Goal: Transaction & Acquisition: Purchase product/service

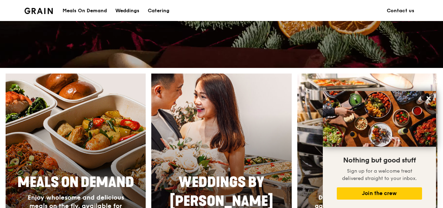
scroll to position [242, 0]
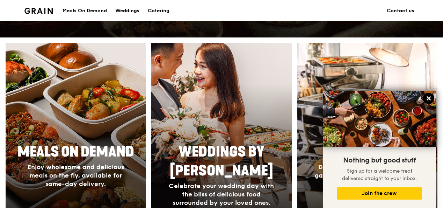
click at [427, 94] on button at bounding box center [428, 98] width 11 height 11
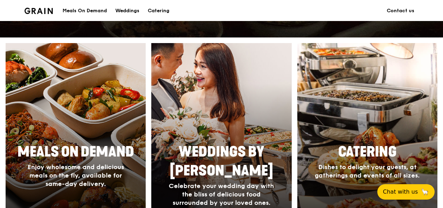
click at [355, 113] on div at bounding box center [368, 145] width 154 height 224
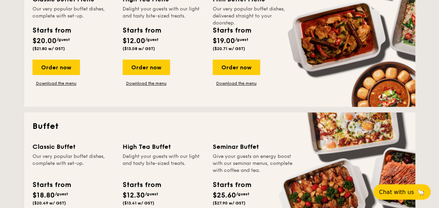
scroll to position [245, 0]
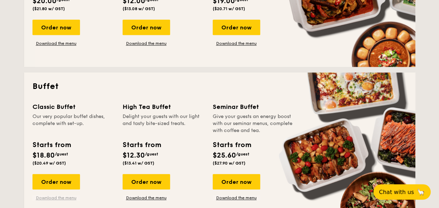
click at [63, 198] on link "Download the menu" at bounding box center [57, 198] width 48 height 6
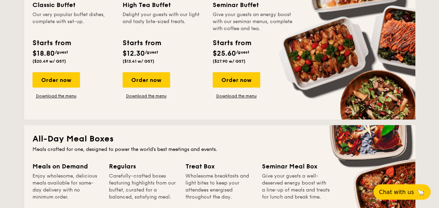
scroll to position [350, 0]
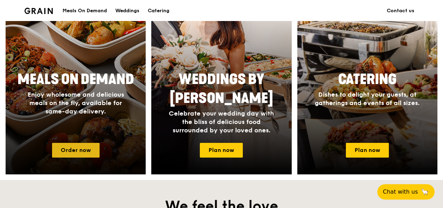
click at [84, 148] on link "Order now" at bounding box center [76, 150] width 48 height 15
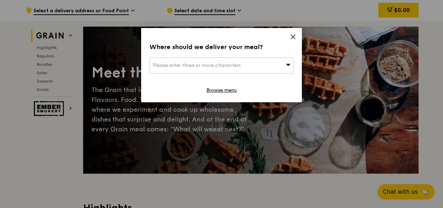
scroll to position [35, 0]
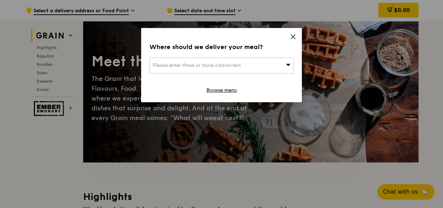
click at [296, 32] on div "Where should we deliver your meal? Please enter three or more characters Browse…" at bounding box center [221, 65] width 161 height 74
click at [293, 35] on icon at bounding box center [293, 37] width 6 height 6
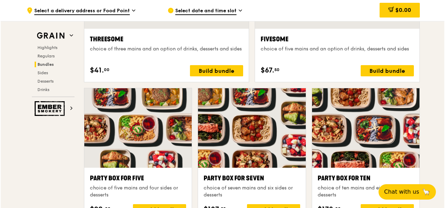
scroll to position [1364, 0]
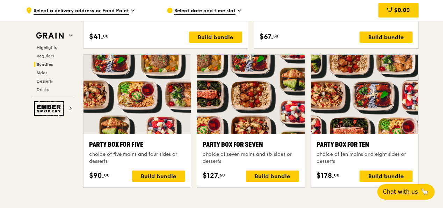
click at [350, 126] on div at bounding box center [364, 94] width 107 height 79
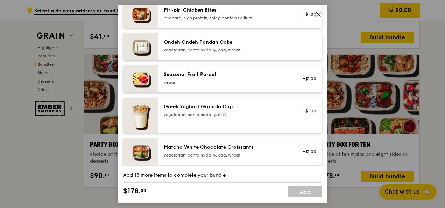
scroll to position [699, 0]
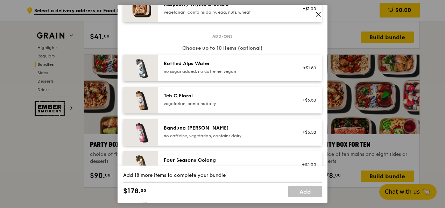
click at [320, 17] on icon at bounding box center [318, 14] width 6 height 6
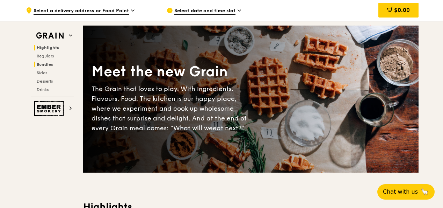
scroll to position [0, 0]
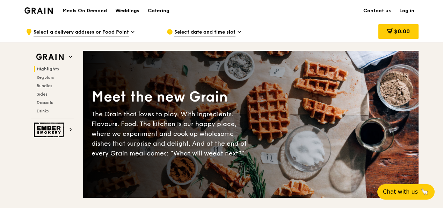
click at [37, 10] on img at bounding box center [38, 10] width 28 height 6
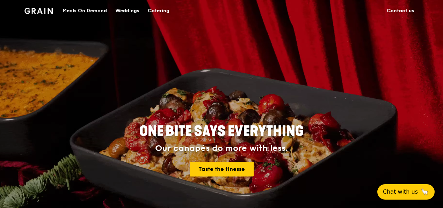
click at [159, 7] on div "Catering" at bounding box center [159, 10] width 22 height 21
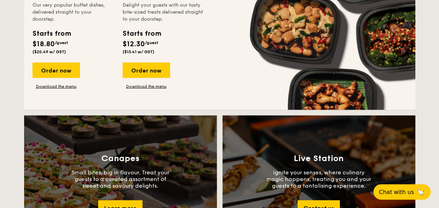
scroll to position [629, 0]
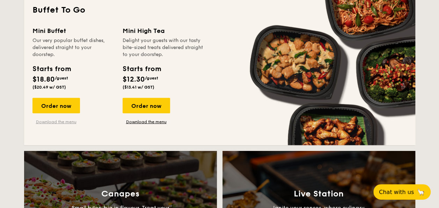
click at [57, 123] on link "Download the menu" at bounding box center [57, 122] width 48 height 6
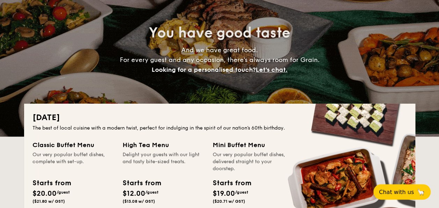
scroll to position [0, 0]
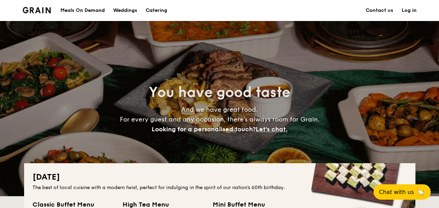
click at [96, 9] on div "Meals On Demand" at bounding box center [82, 10] width 44 height 21
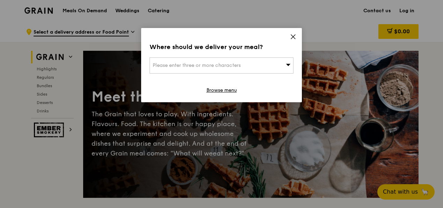
click at [292, 34] on icon at bounding box center [293, 37] width 6 height 6
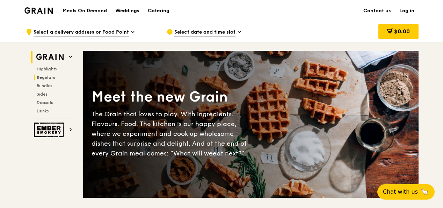
click at [56, 77] on h2 "Regulars" at bounding box center [54, 77] width 40 height 6
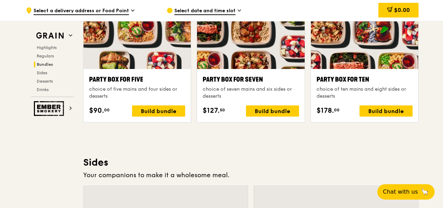
scroll to position [1438, 0]
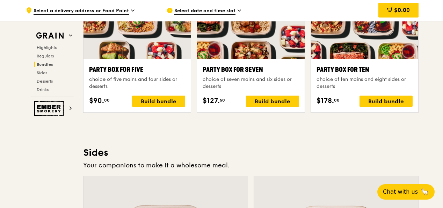
click at [350, 78] on div "choice of ten mains and eight sides or desserts" at bounding box center [365, 83] width 96 height 14
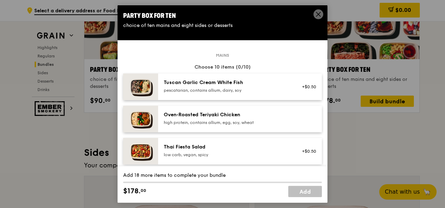
click at [322, 15] on span at bounding box center [318, 14] width 10 height 10
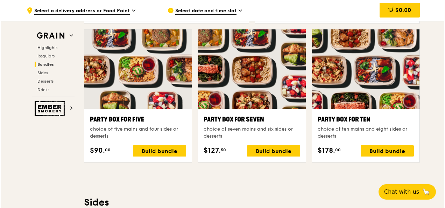
scroll to position [1368, 0]
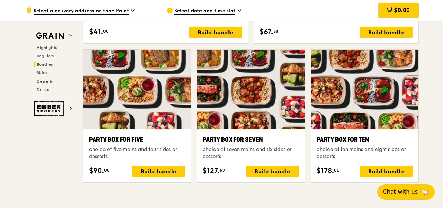
click at [341, 141] on div "Party Box for Ten" at bounding box center [365, 140] width 96 height 10
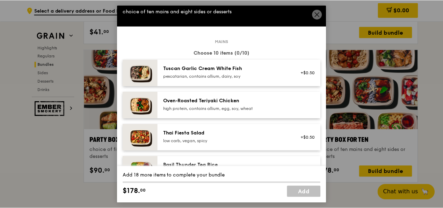
scroll to position [0, 0]
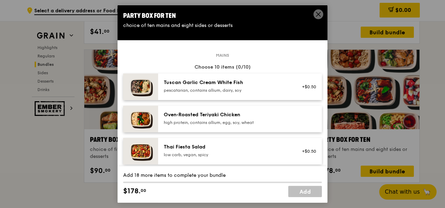
click at [313, 8] on div "Party Box for Ten choice of ten mains and eight sides or desserts" at bounding box center [222, 19] width 210 height 29
click at [313, 17] on div "Party Box for Ten" at bounding box center [222, 16] width 199 height 10
click at [314, 17] on span at bounding box center [318, 14] width 10 height 10
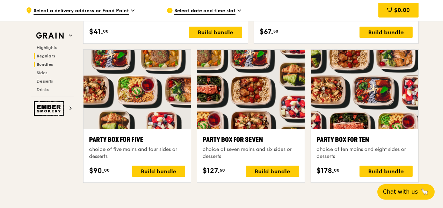
click at [52, 55] on span "Regulars" at bounding box center [46, 55] width 19 height 5
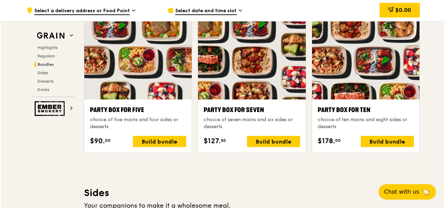
scroll to position [1403, 0]
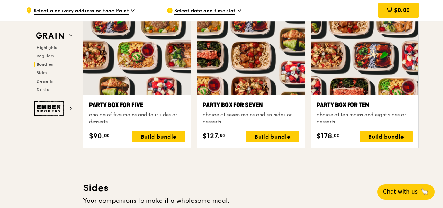
click at [348, 109] on div "Party Box for Ten choice of ten mains and eight sides or desserts" at bounding box center [365, 112] width 96 height 25
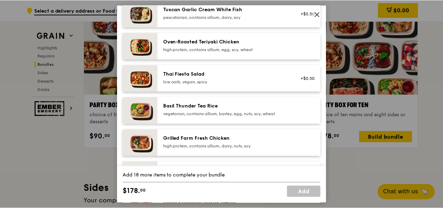
scroll to position [0, 0]
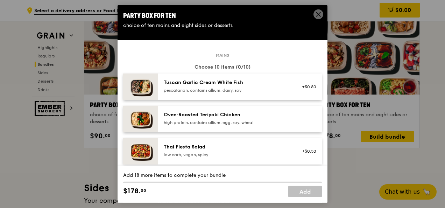
click at [317, 17] on span at bounding box center [318, 16] width 6 height 8
